Goal: Information Seeking & Learning: Learn about a topic

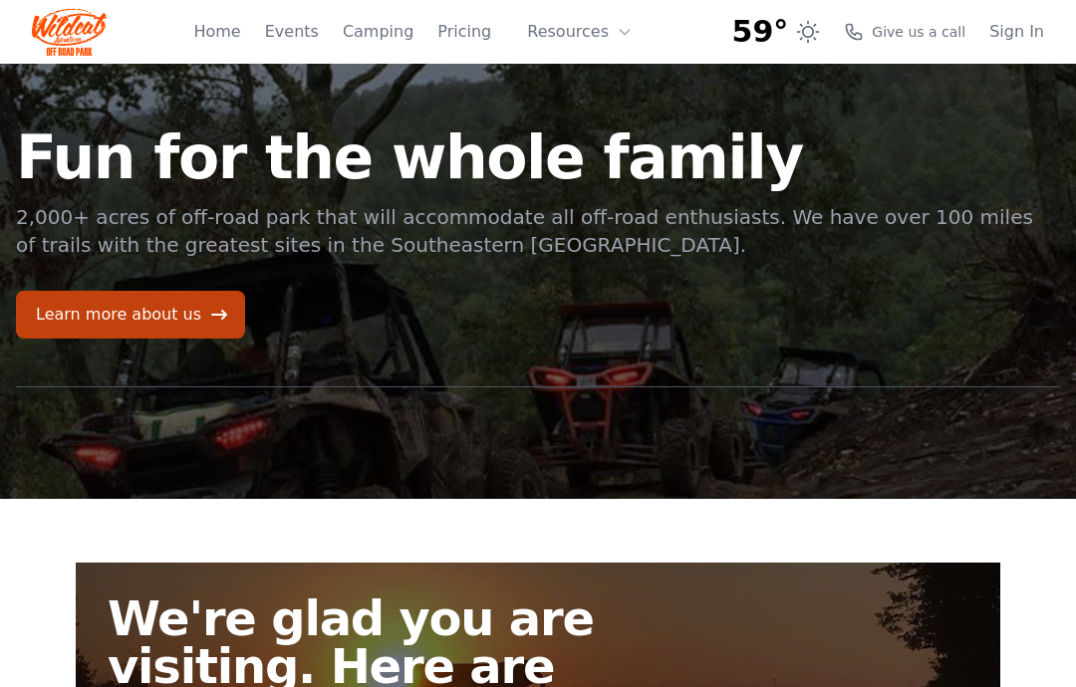
click at [629, 30] on icon at bounding box center [624, 32] width 9 height 5
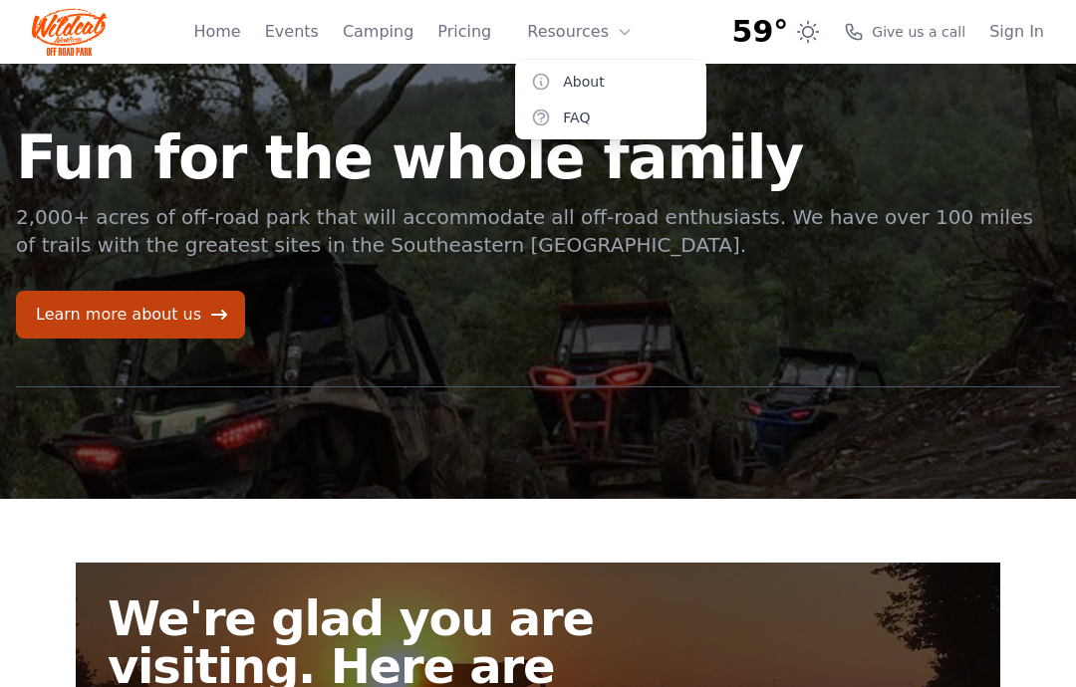
click at [700, 39] on div "59° 7-Day Forecast Tue 63° 84° Wed 58° 85° Thu 59° 86° Fri 61° 88° Sat 62° 89° …" at bounding box center [538, 32] width 1012 height 64
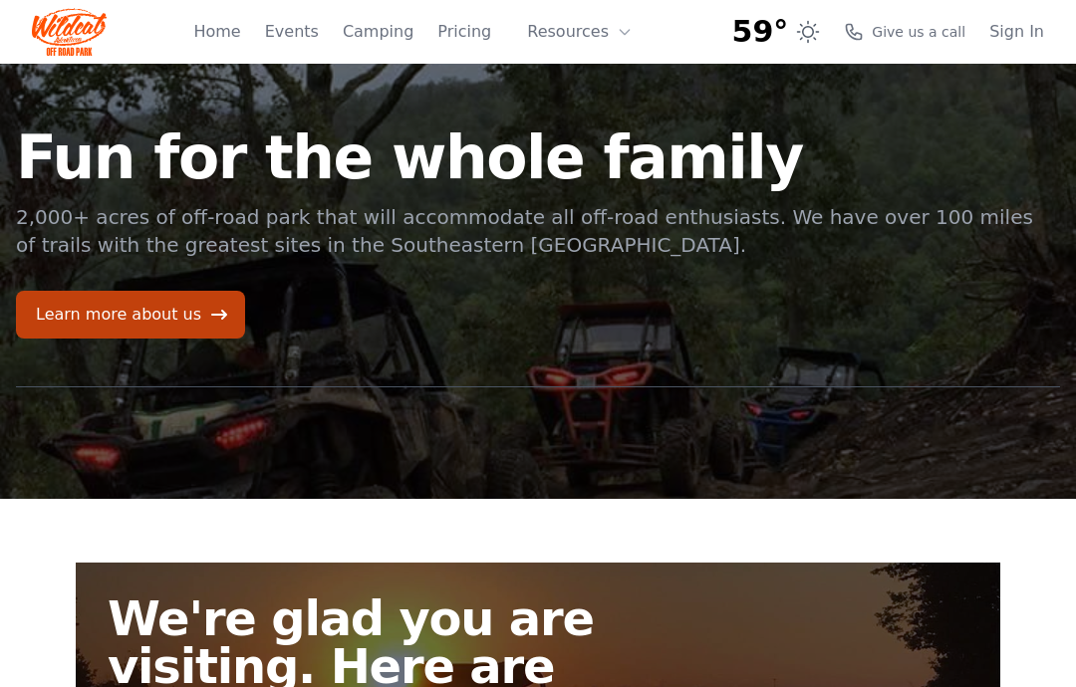
click at [471, 32] on link "Pricing" at bounding box center [464, 32] width 54 height 24
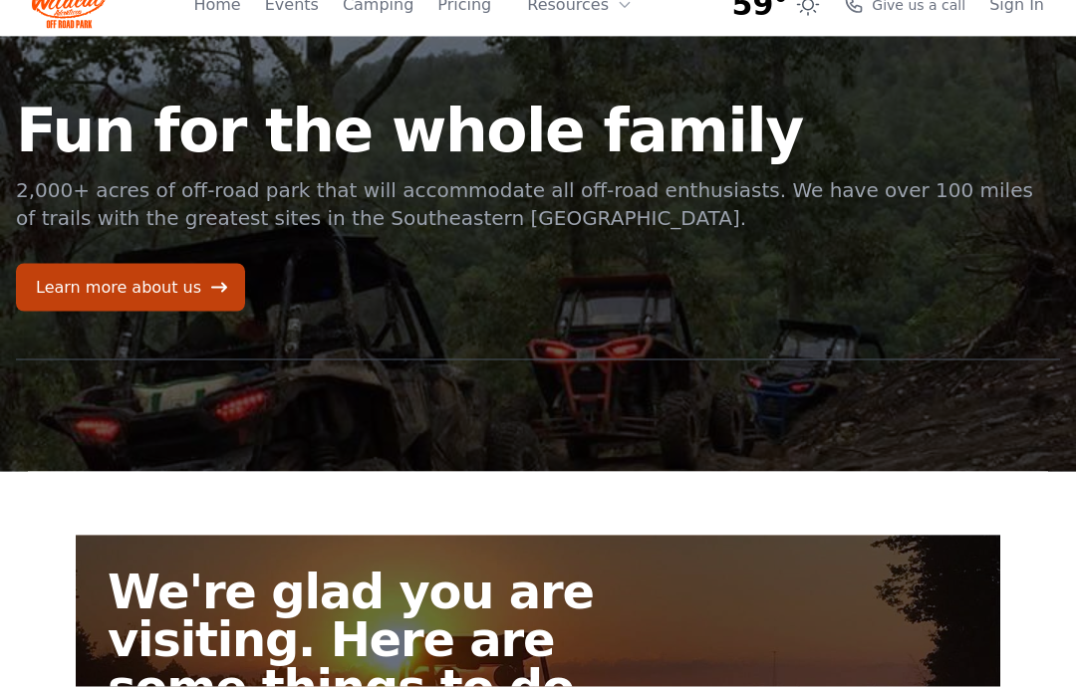
scroll to position [28, 0]
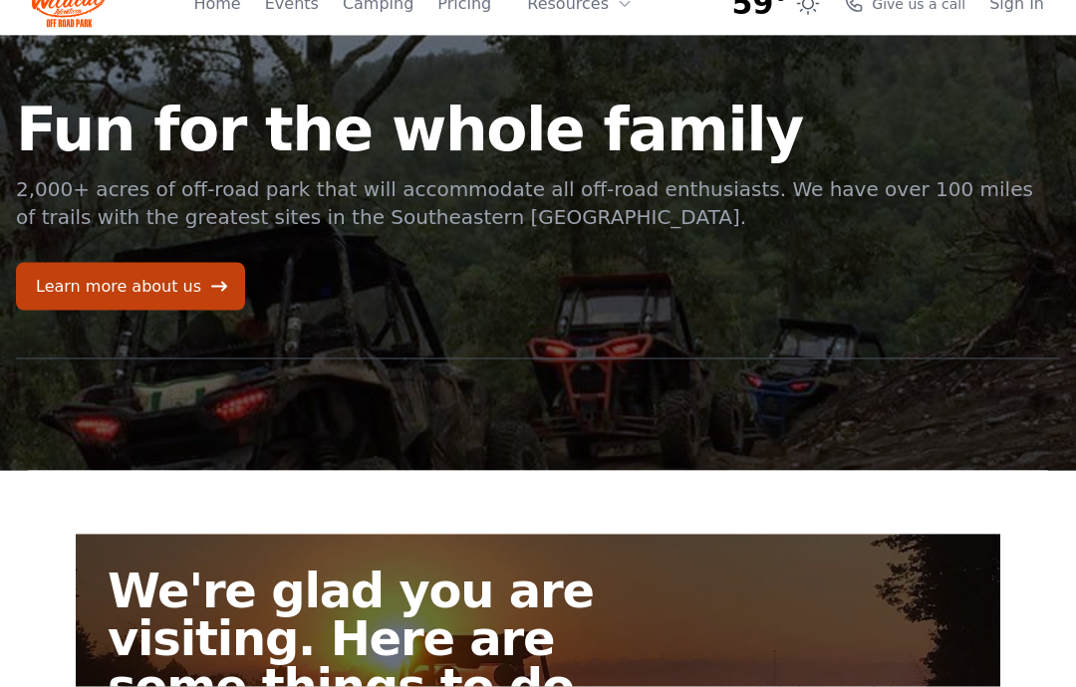
click at [109, 297] on link "Learn more about us" at bounding box center [130, 287] width 229 height 48
